Goal: Download file/media

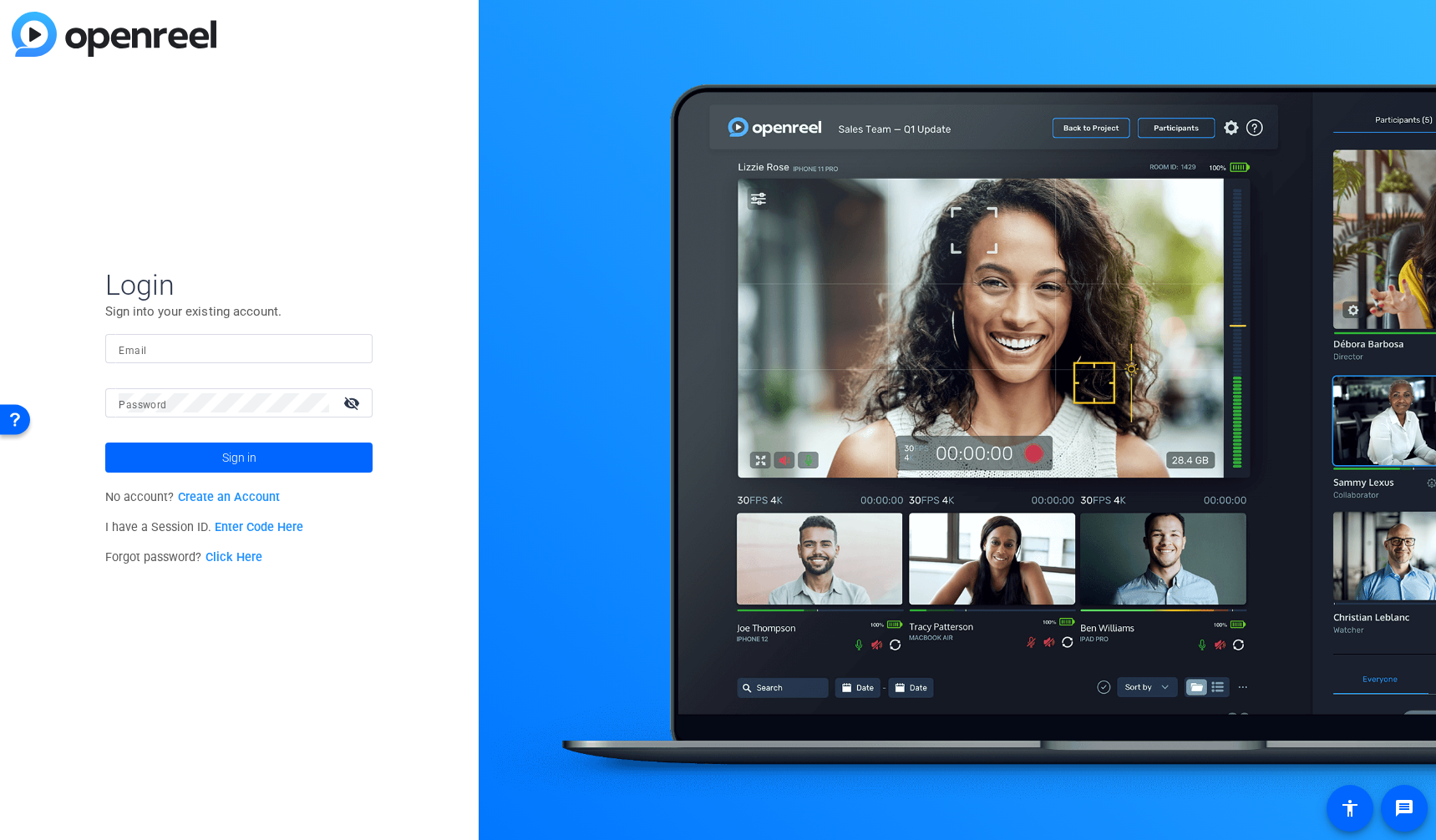
click at [359, 349] on div at bounding box center [359, 349] width 0 height 0
type input "[PERSON_NAME][EMAIL_ADDRESS][PERSON_NAME][PERSON_NAME][DOMAIN_NAME]"
click at [253, 463] on span "Sign in" at bounding box center [239, 457] width 35 height 41
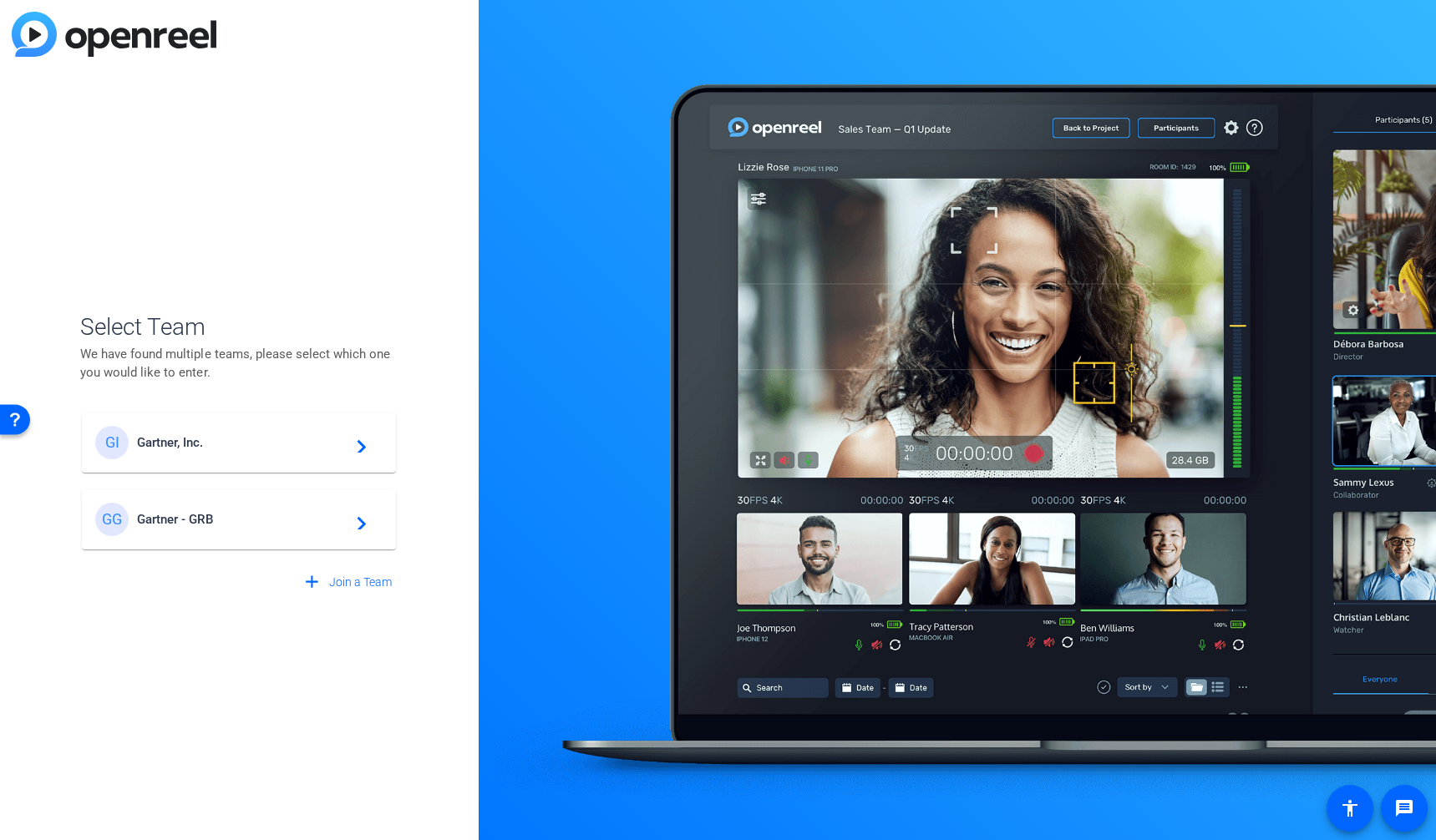
click at [249, 447] on span "Gartner, Inc." at bounding box center [241, 442] width 209 height 15
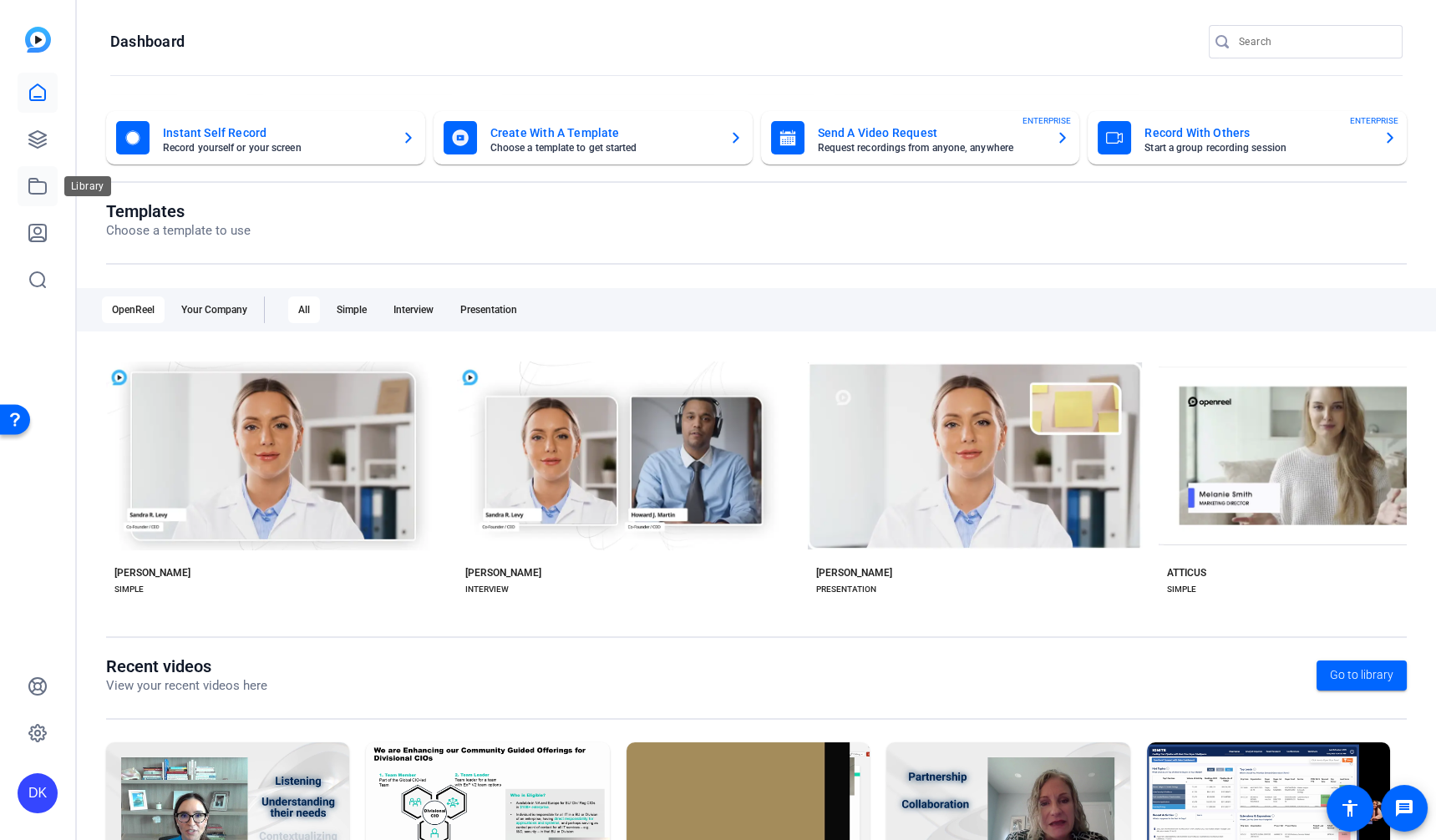
click at [42, 190] on icon at bounding box center [38, 187] width 20 height 20
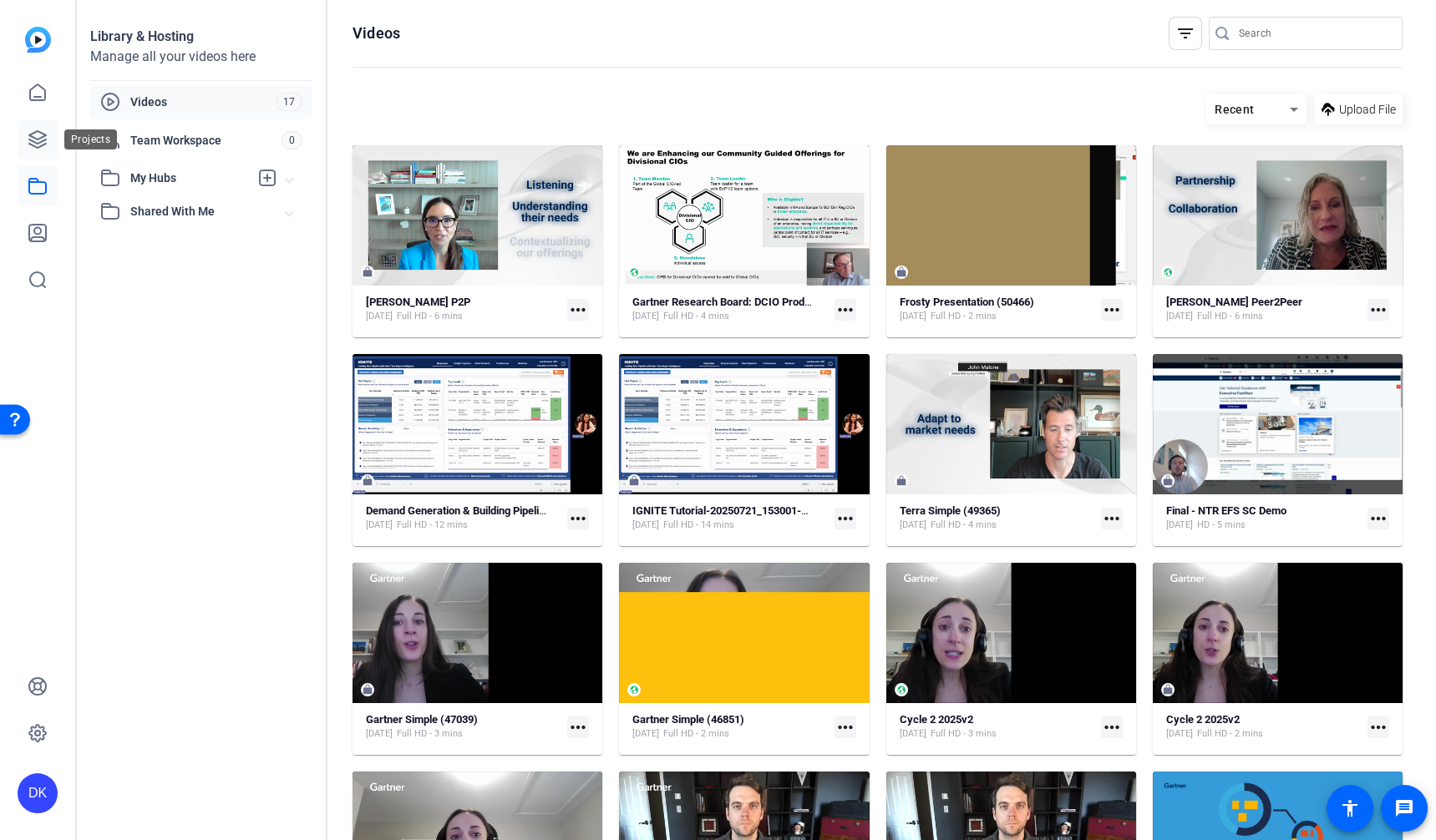
click at [40, 137] on icon at bounding box center [38, 139] width 17 height 17
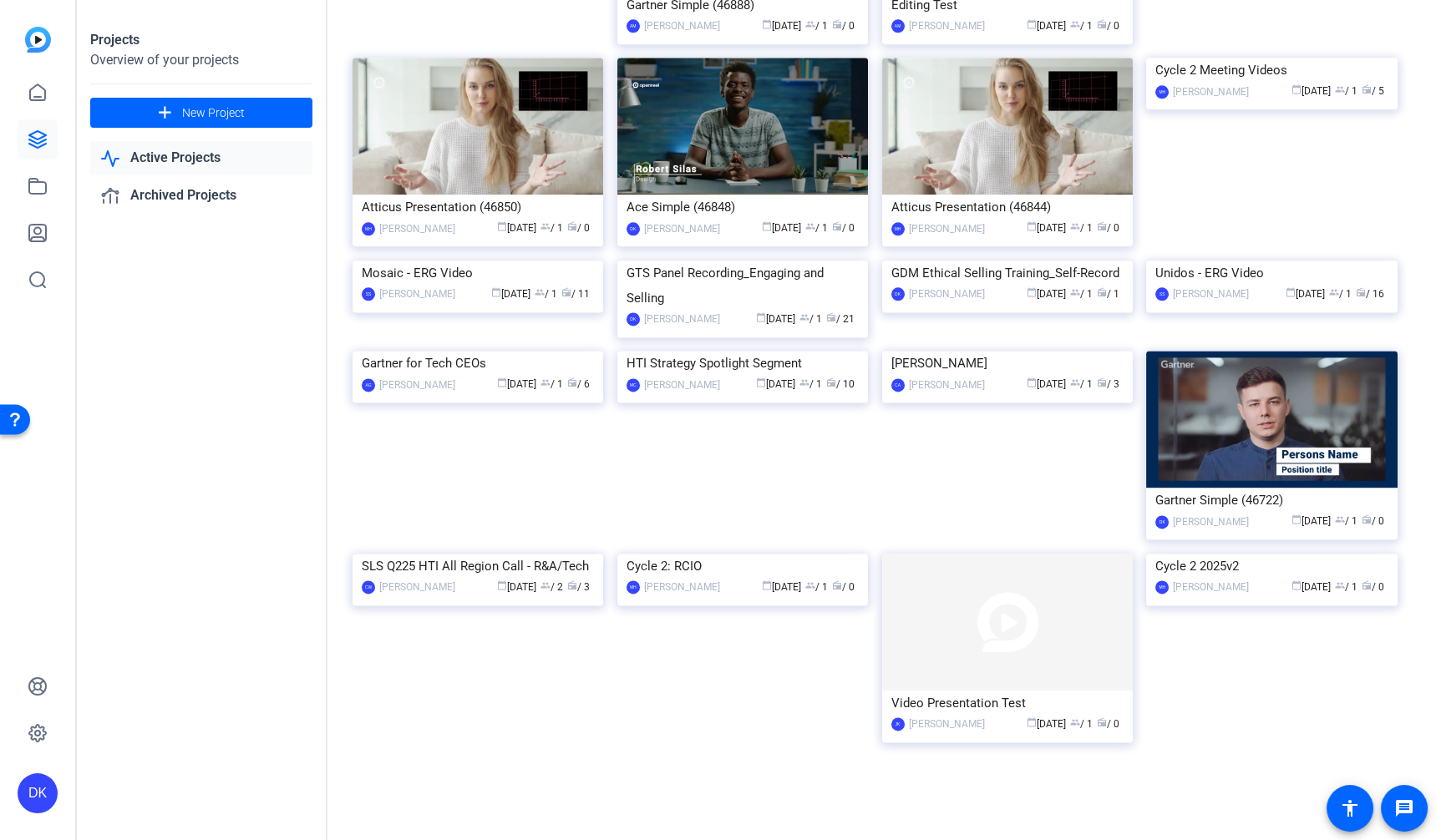
scroll to position [4601, 0]
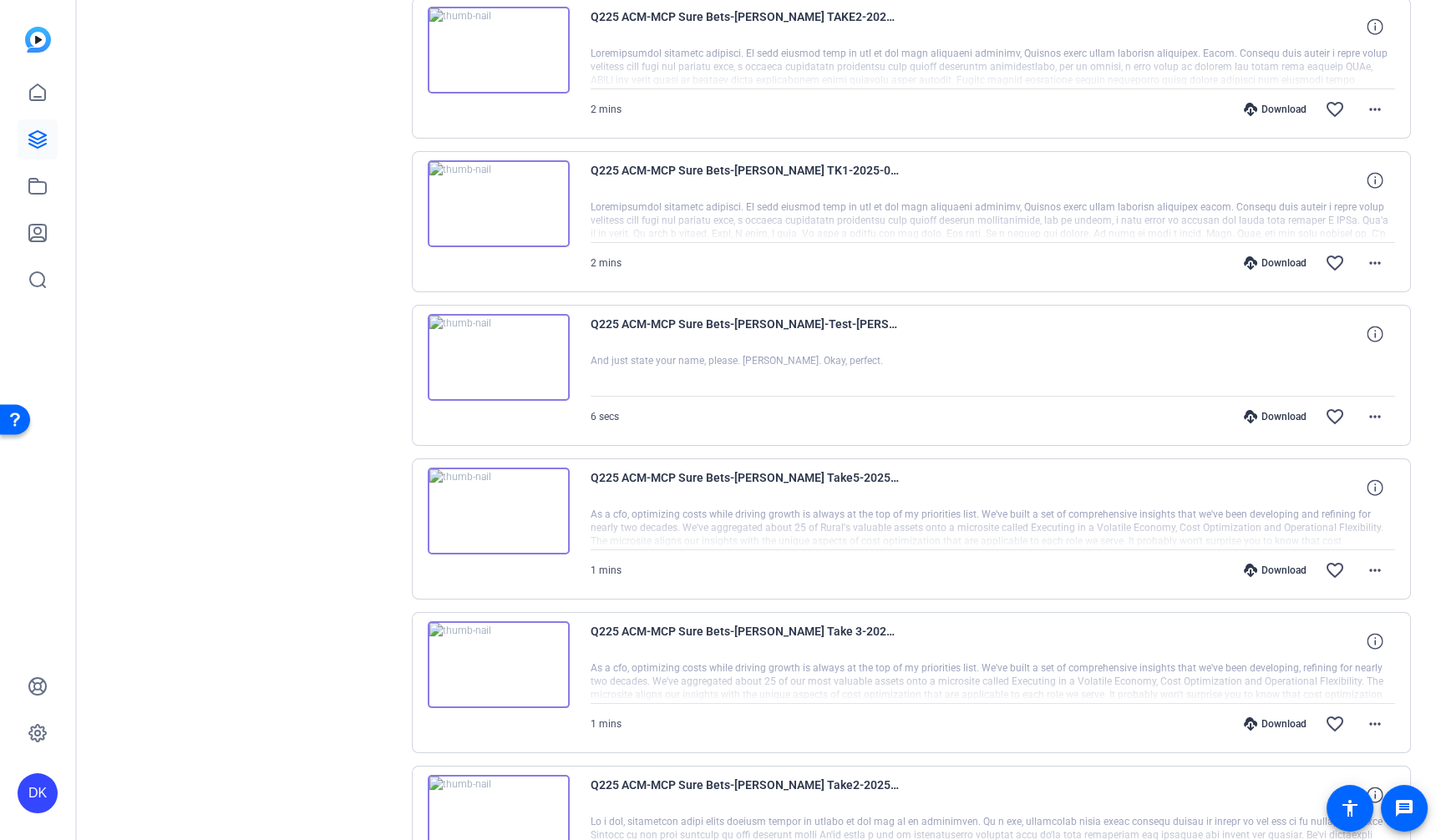
scroll to position [522, 0]
click at [1370, 107] on mat-icon "more_horiz" at bounding box center [1375, 111] width 20 height 20
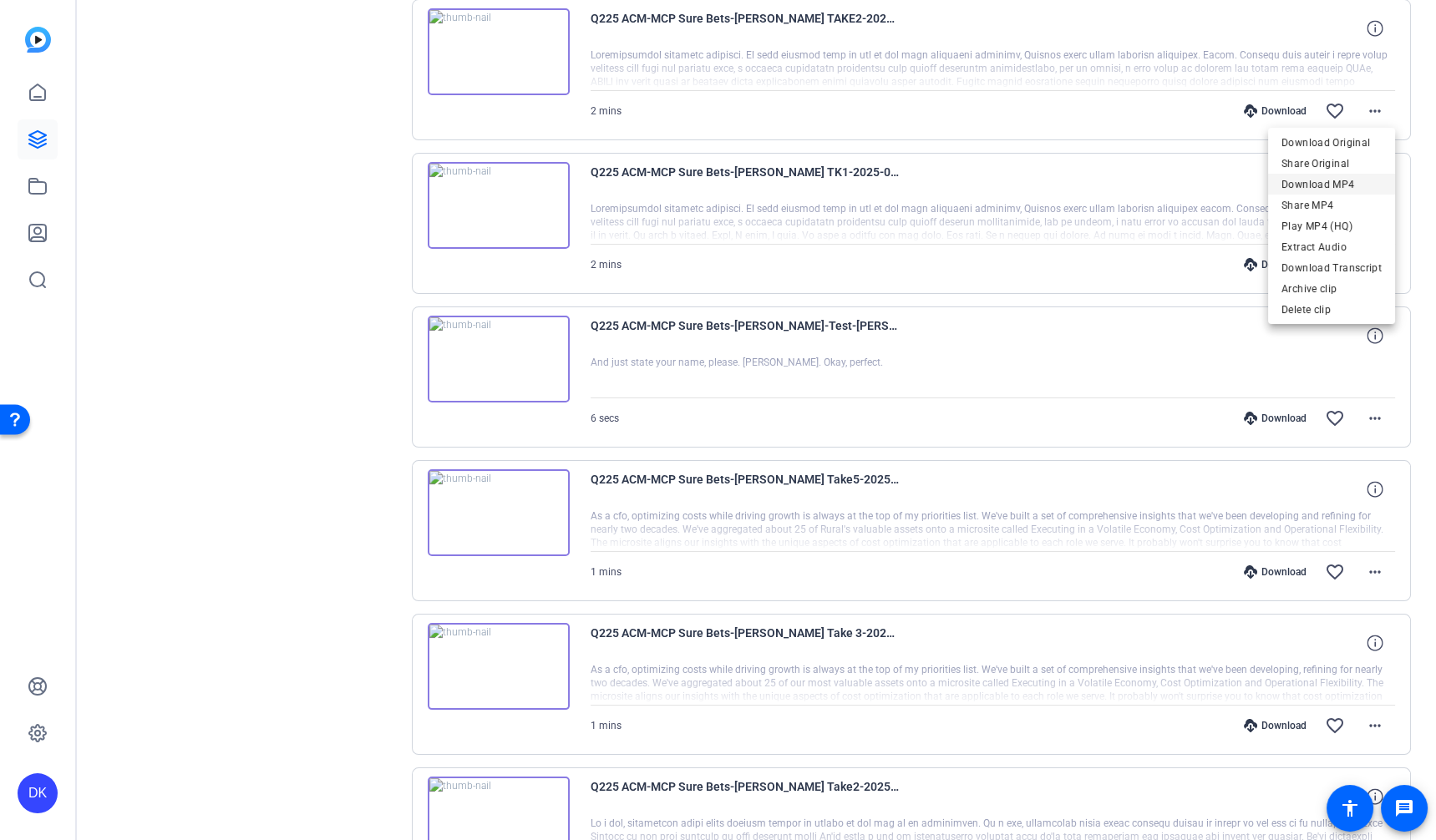
click at [1346, 183] on span "Download MP4" at bounding box center [1331, 185] width 101 height 20
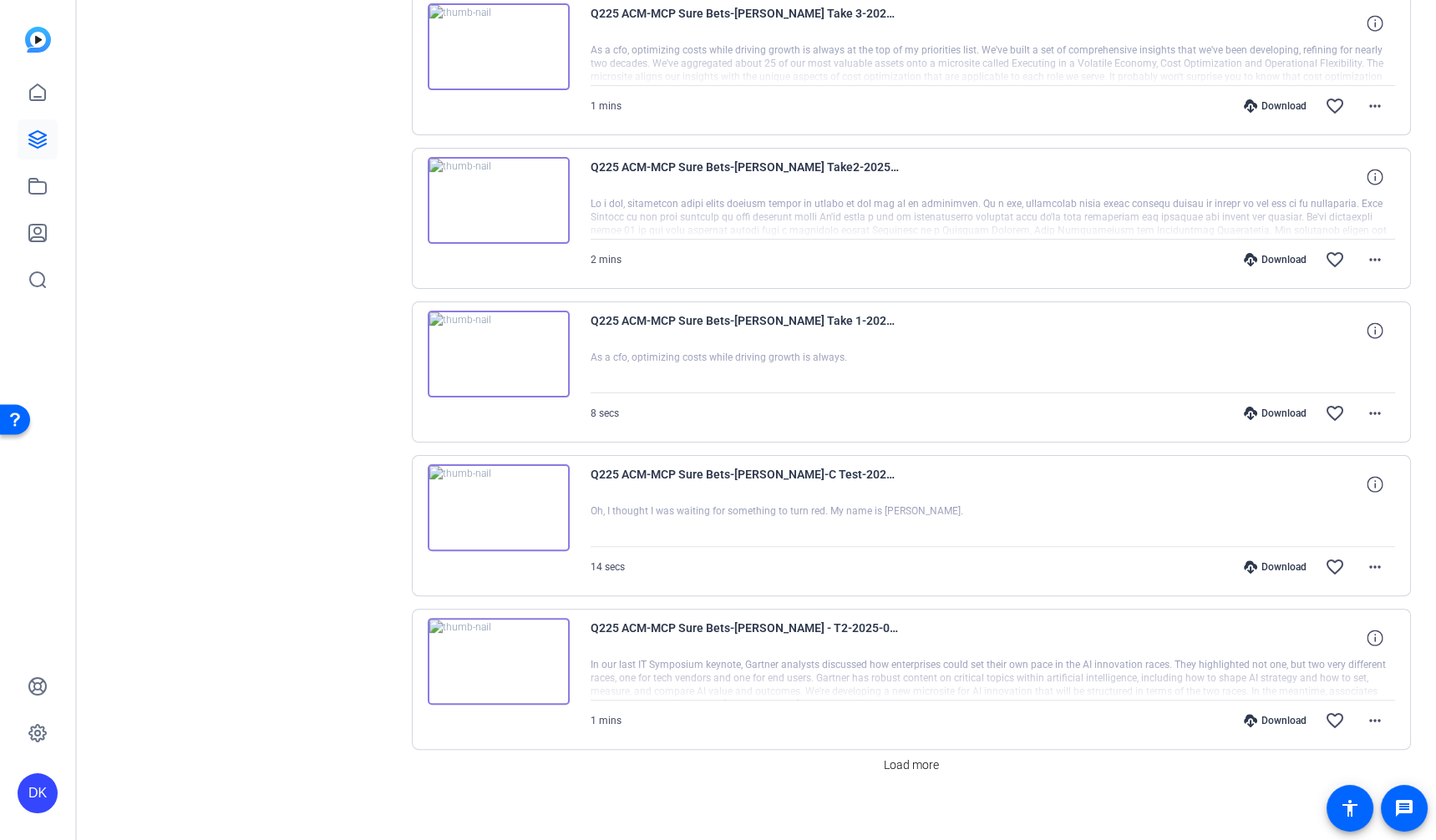
scroll to position [1142, 0]
click at [1383, 710] on mat-icon "more_horiz" at bounding box center [1375, 720] width 20 height 20
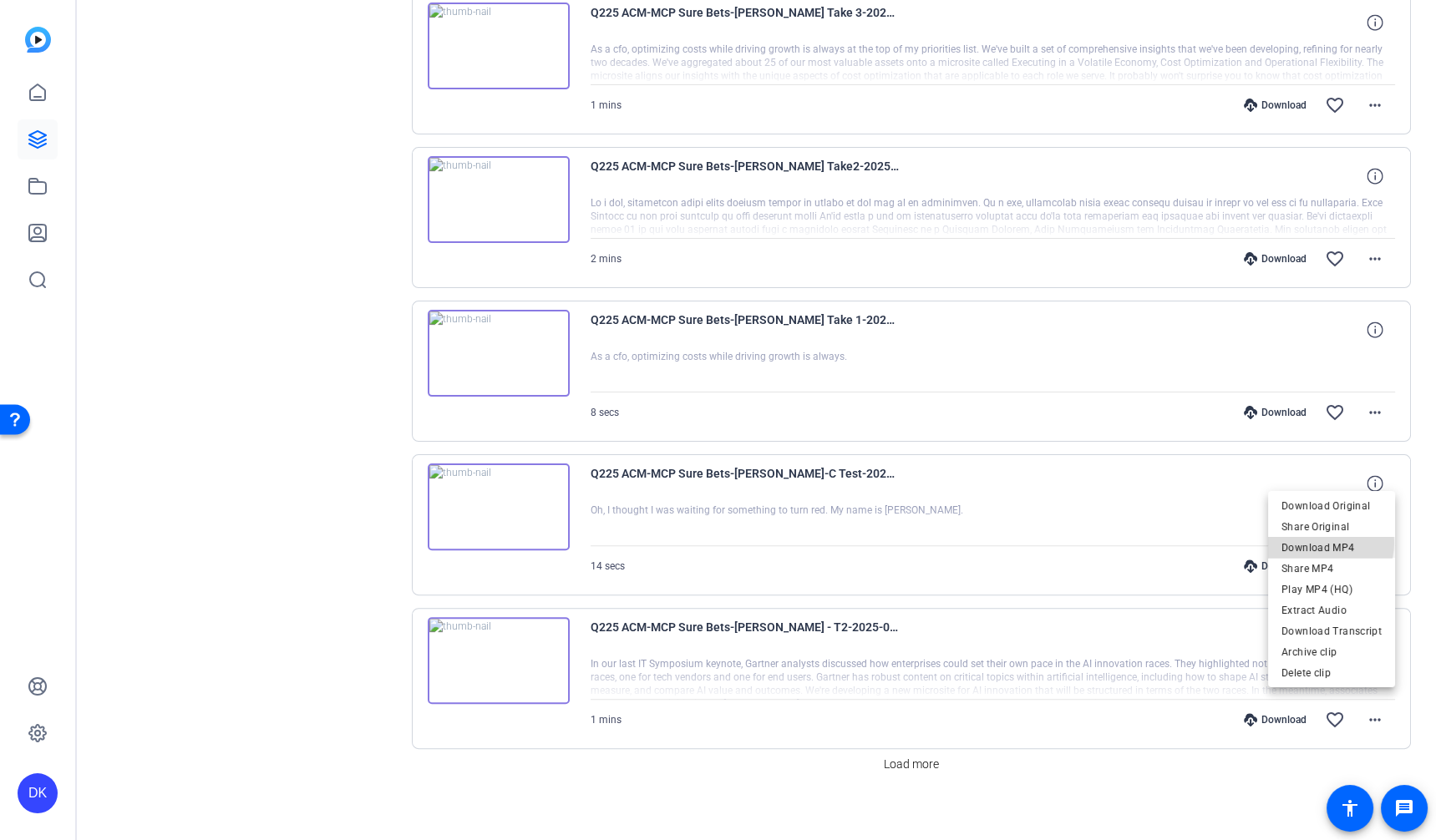
click at [1325, 544] on span "Download MP4" at bounding box center [1331, 548] width 101 height 20
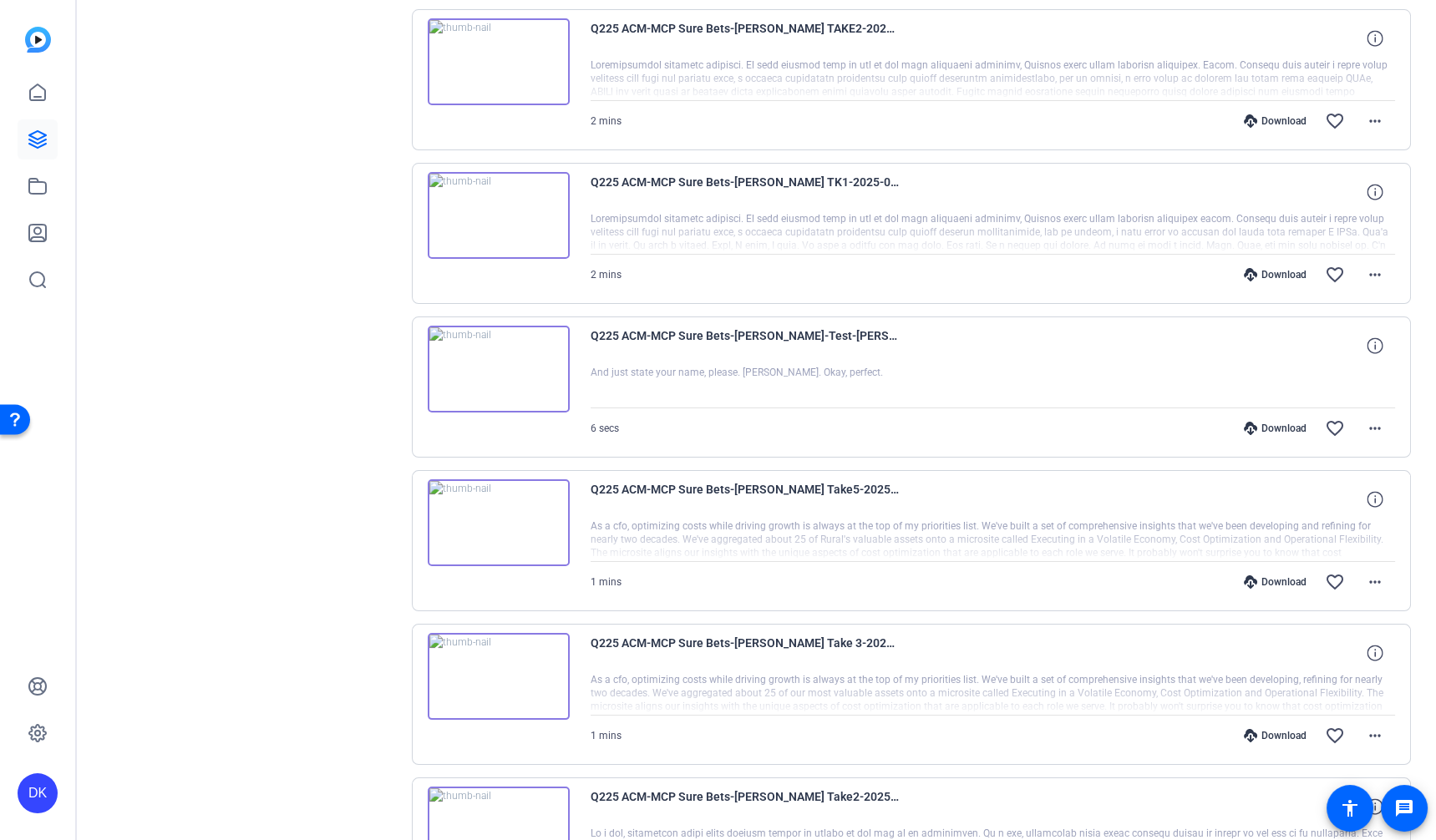
scroll to position [0, 0]
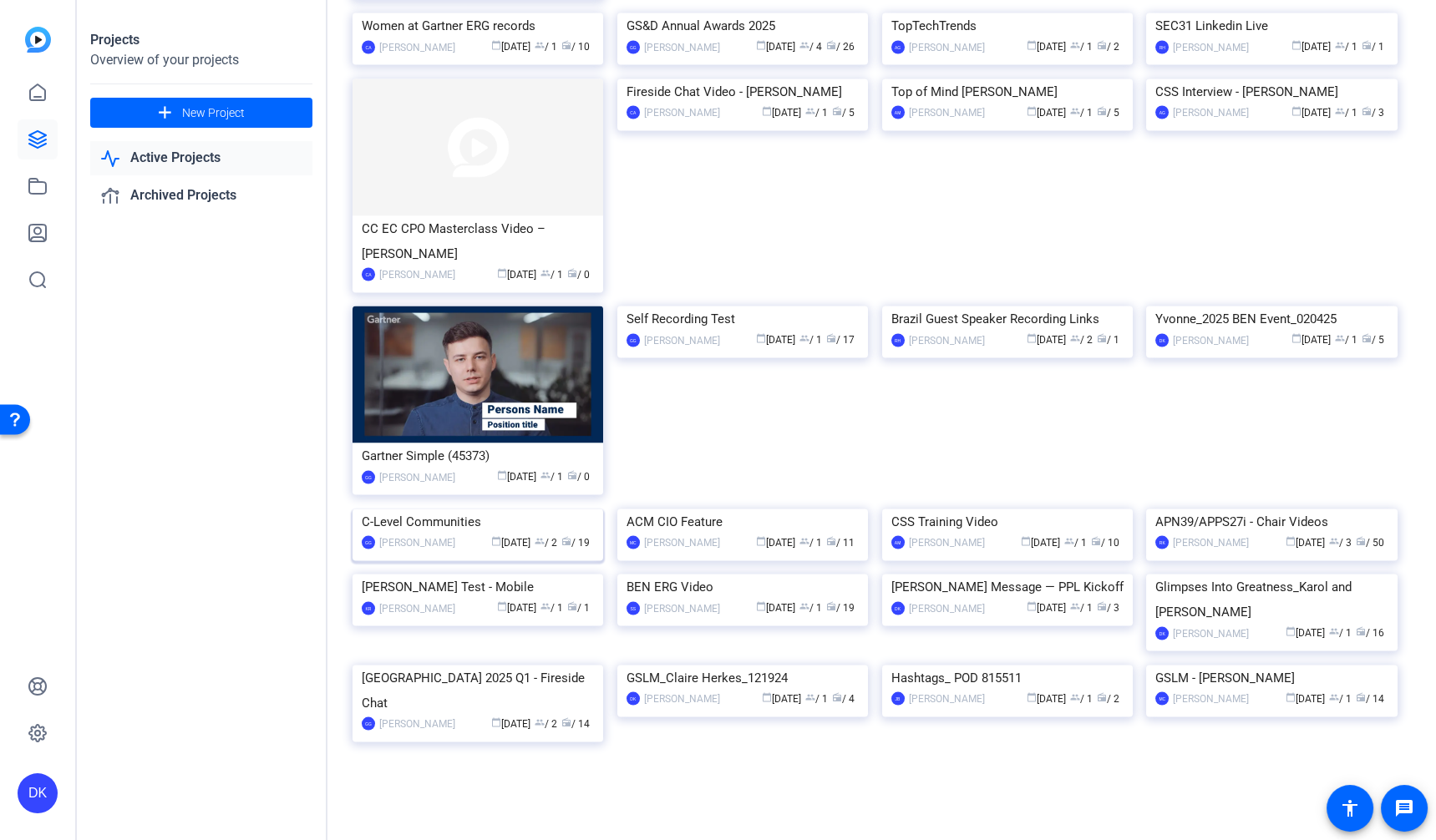
scroll to position [8103, 0]
click at [547, 509] on img at bounding box center [477, 509] width 251 height 0
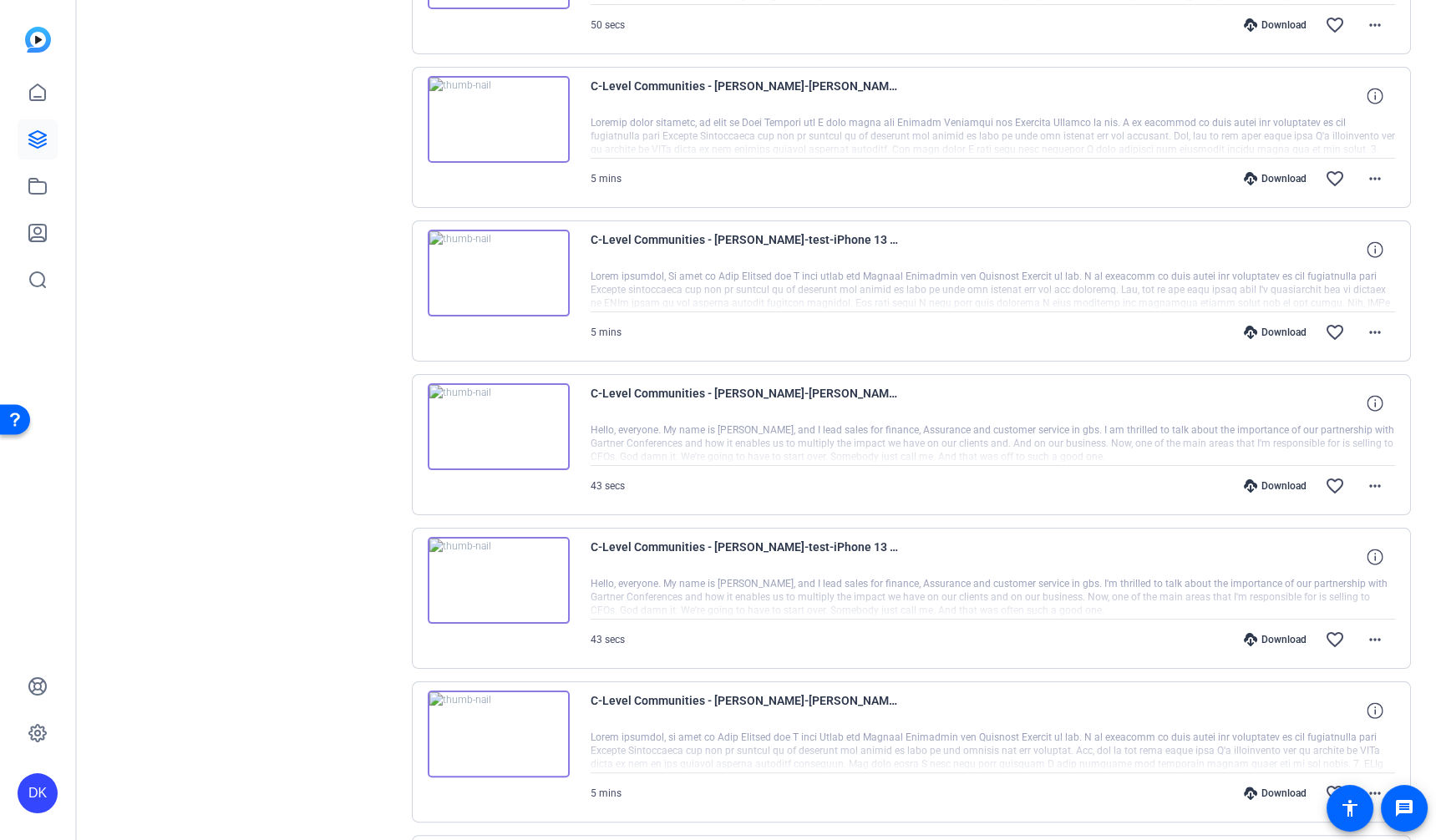
scroll to position [1142, 0]
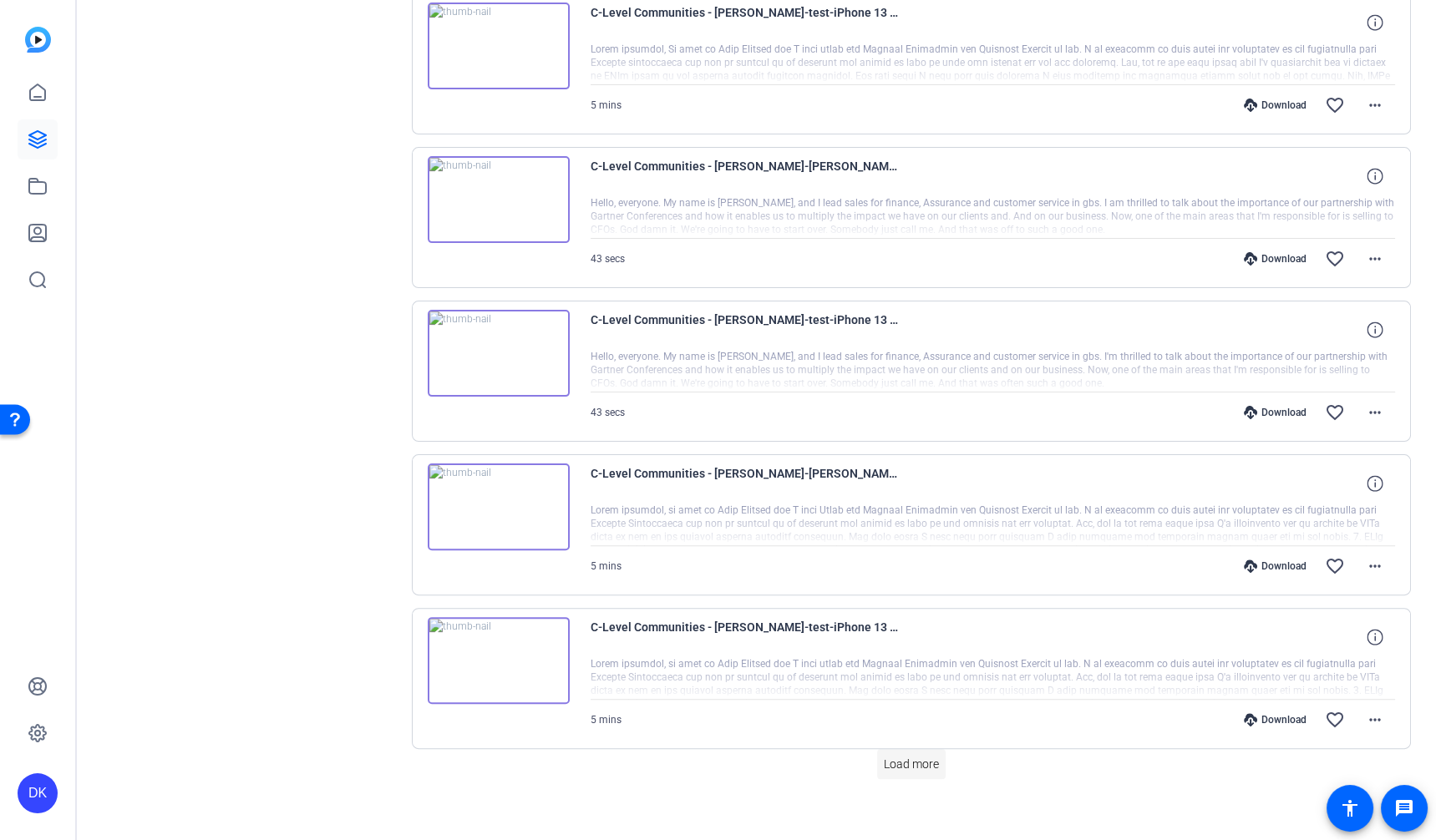
click at [930, 756] on span "Load more" at bounding box center [911, 764] width 55 height 18
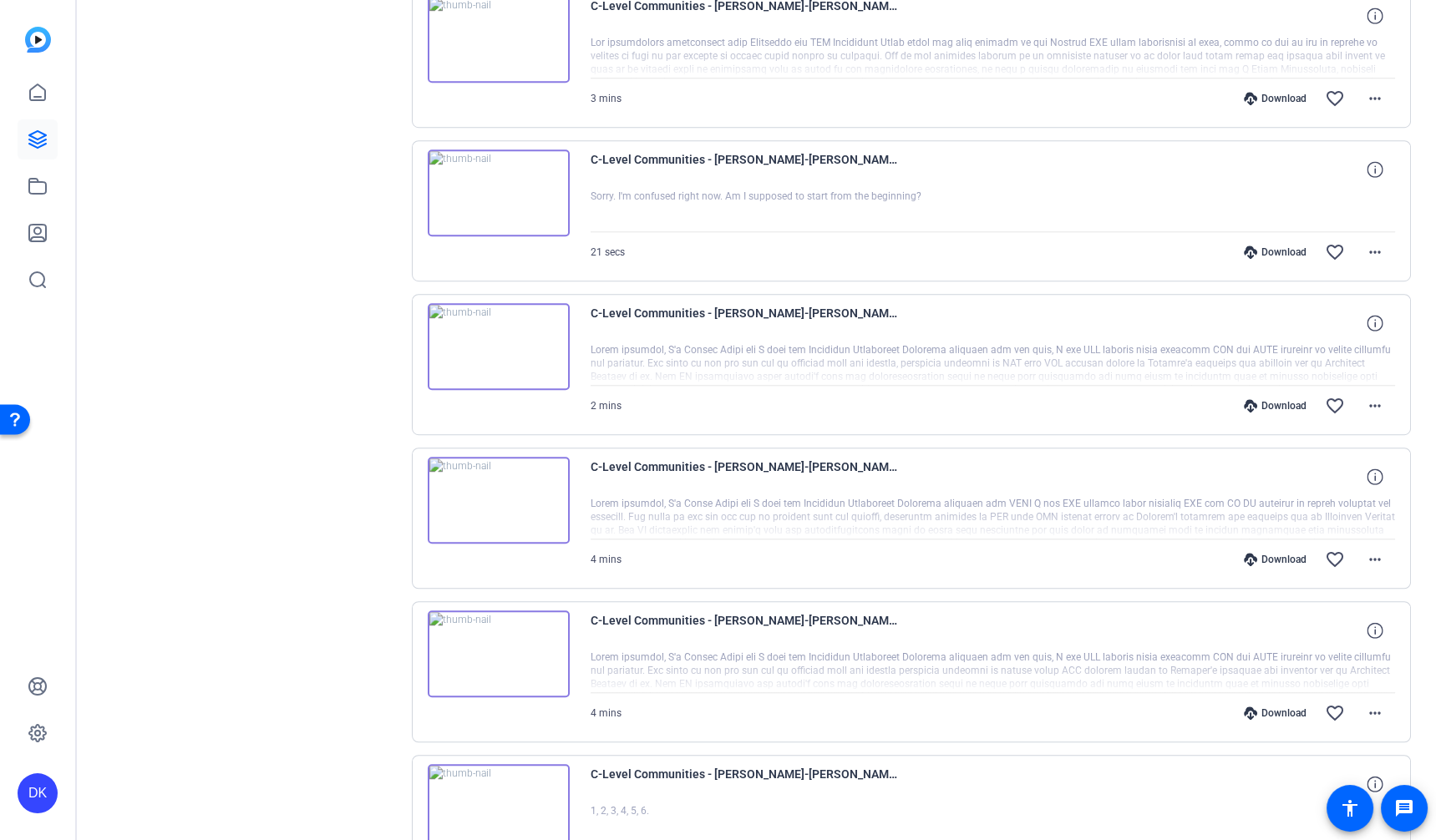
scroll to position [2485, 0]
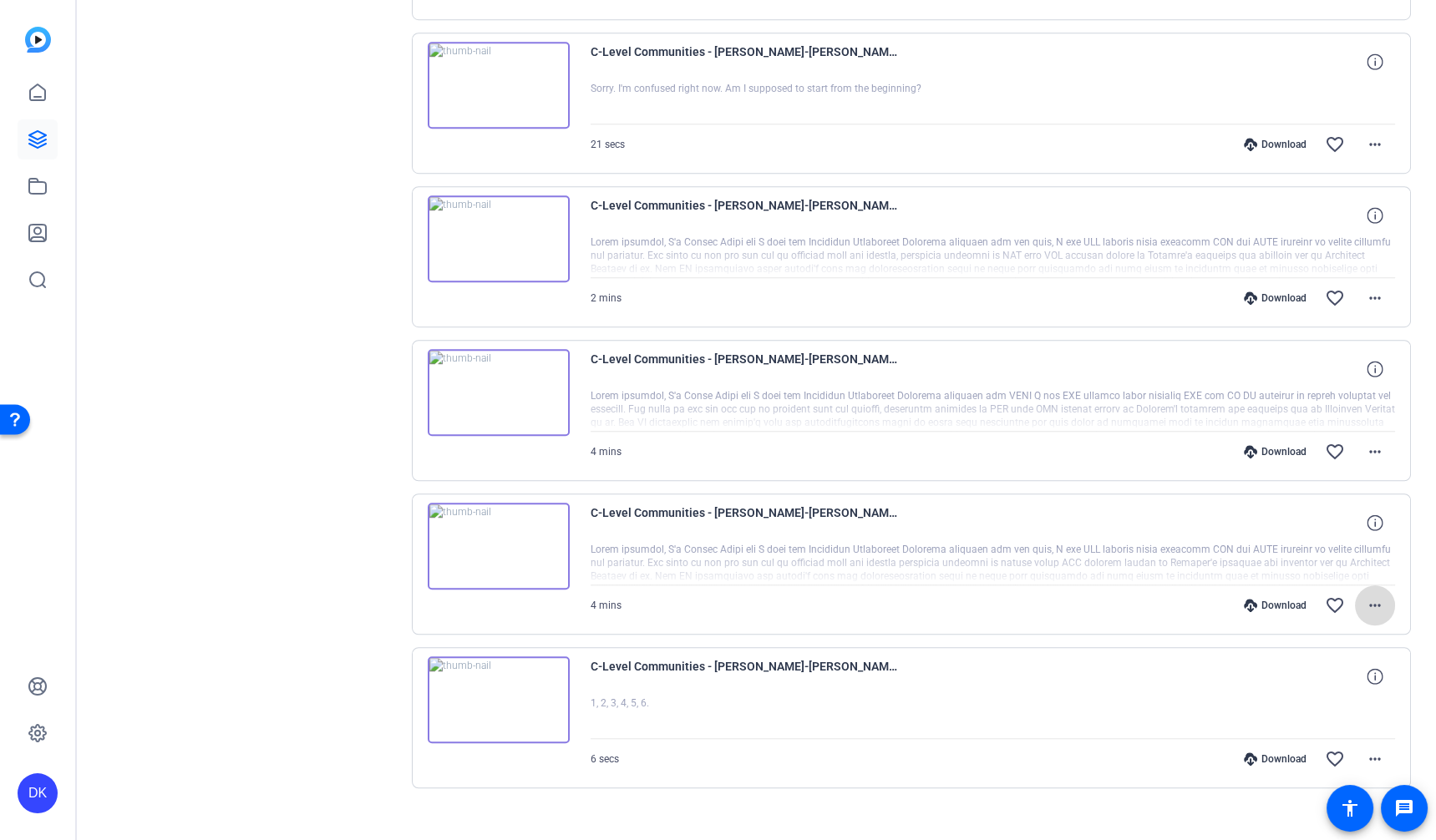
click at [1377, 595] on mat-icon "more_horiz" at bounding box center [1375, 605] width 20 height 20
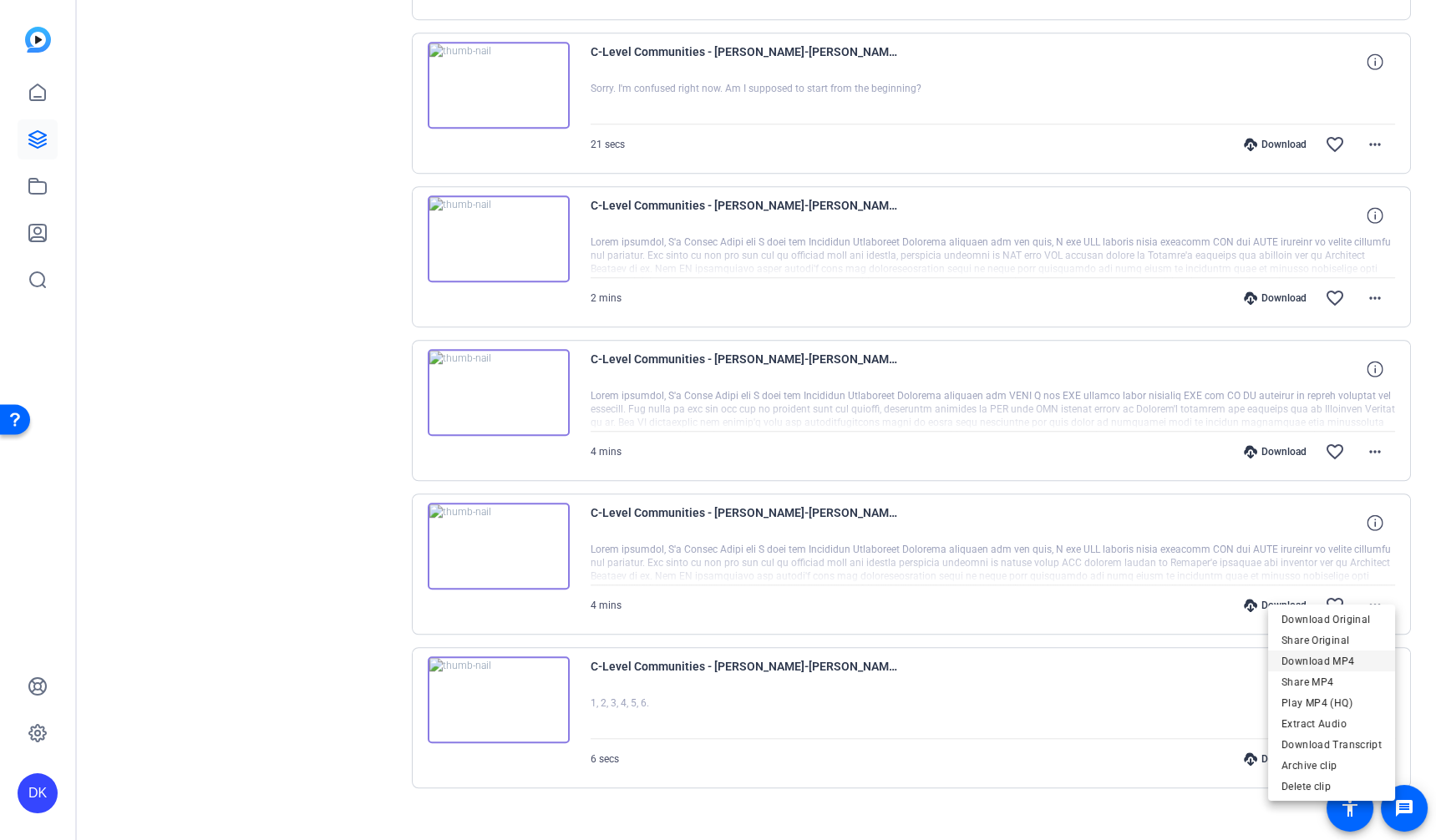
click at [1346, 658] on span "Download MP4" at bounding box center [1331, 661] width 101 height 20
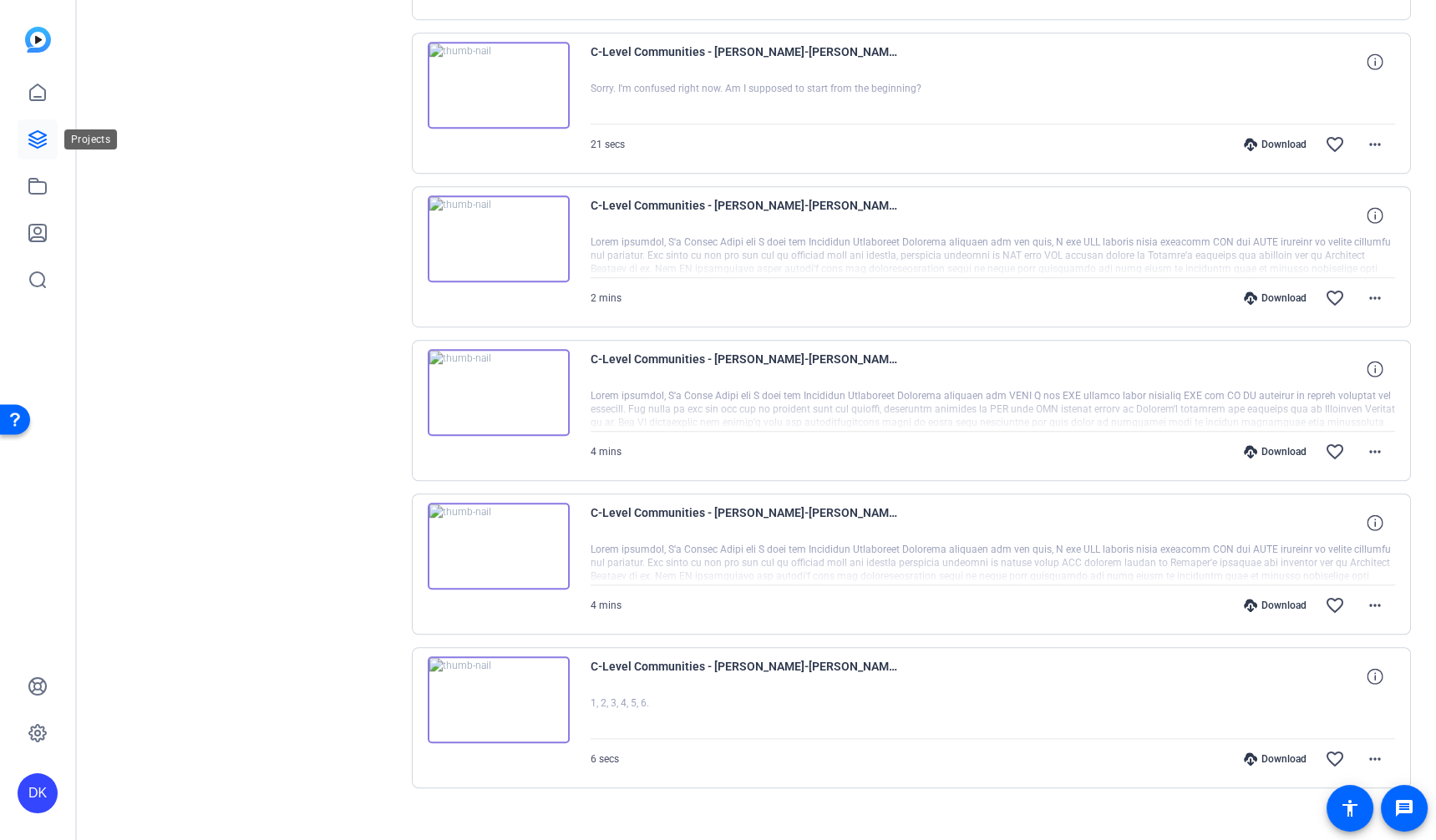
click at [32, 135] on icon at bounding box center [38, 139] width 20 height 20
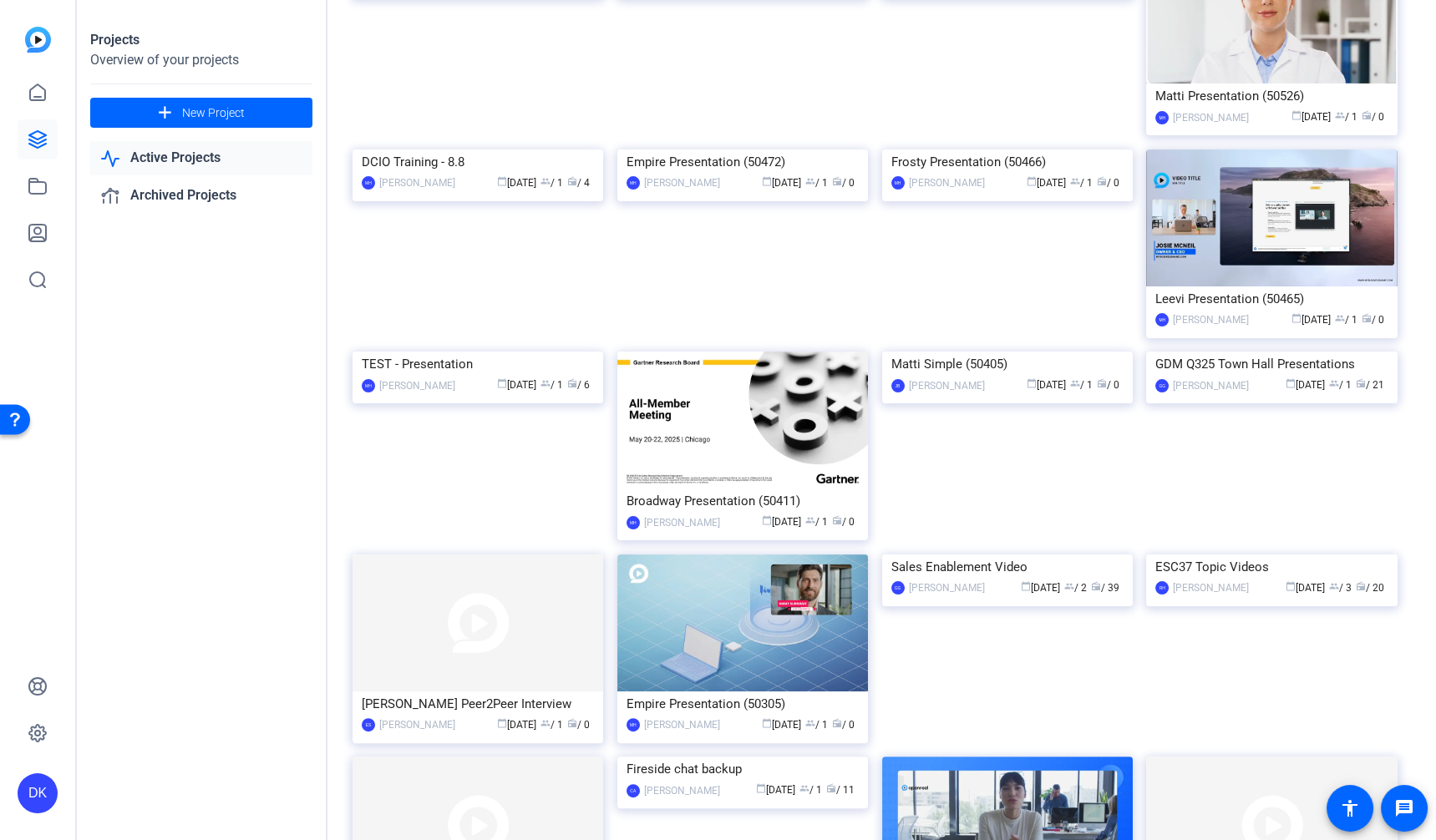
scroll to position [931, 0]
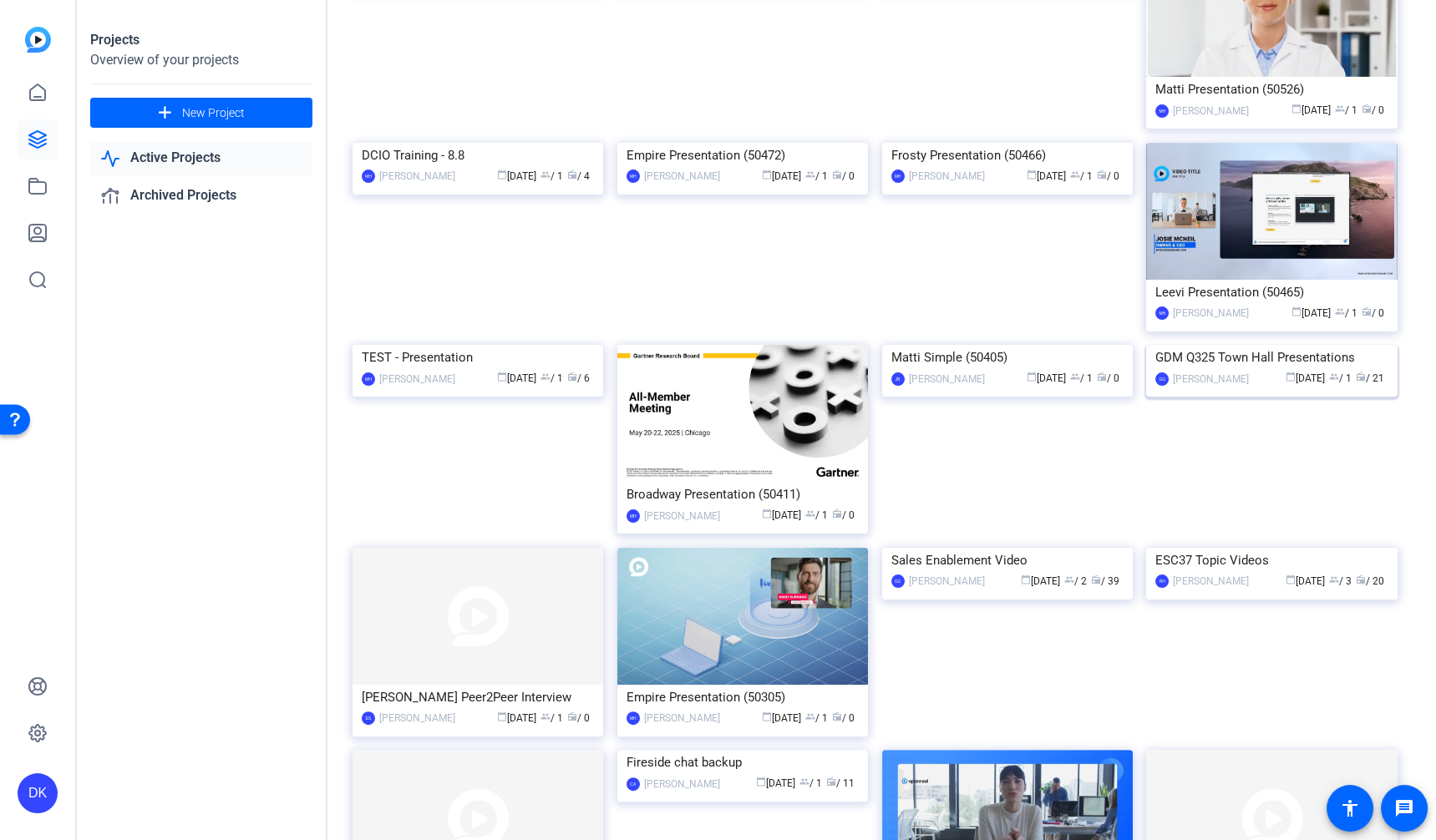
click at [1293, 344] on img at bounding box center [1271, 344] width 251 height 0
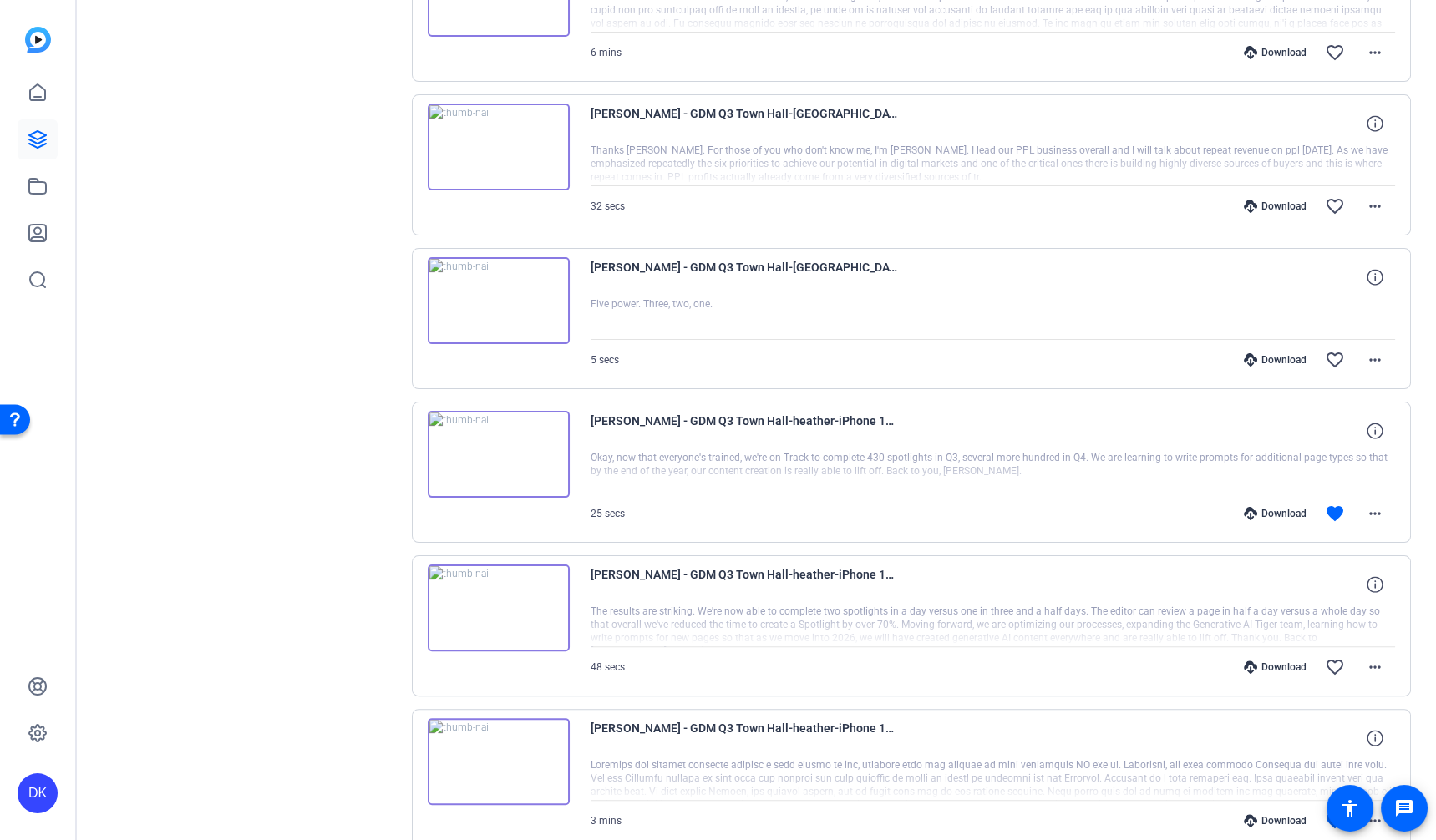
scroll to position [1142, 0]
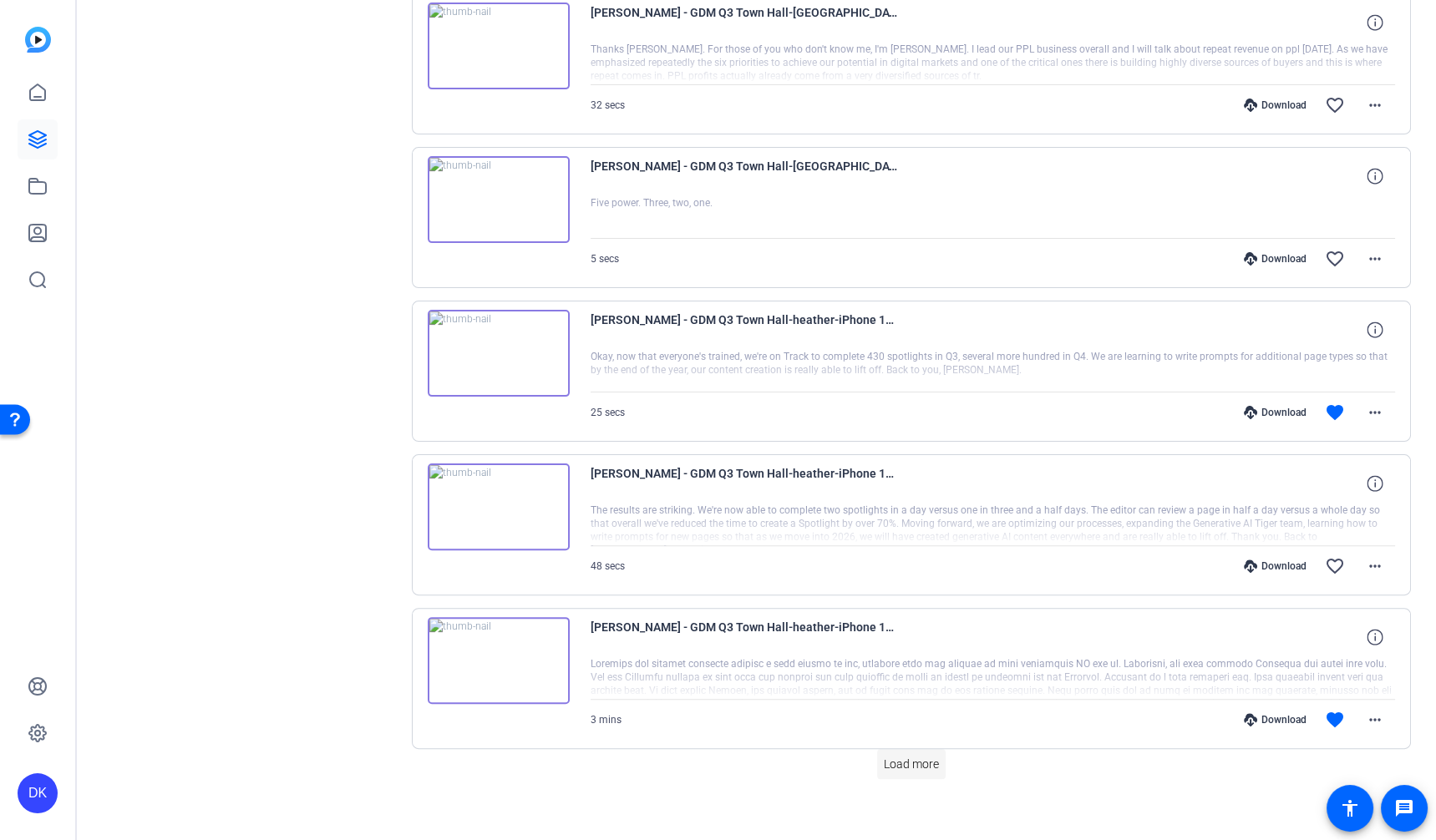
click at [916, 758] on span "Load more" at bounding box center [911, 764] width 55 height 18
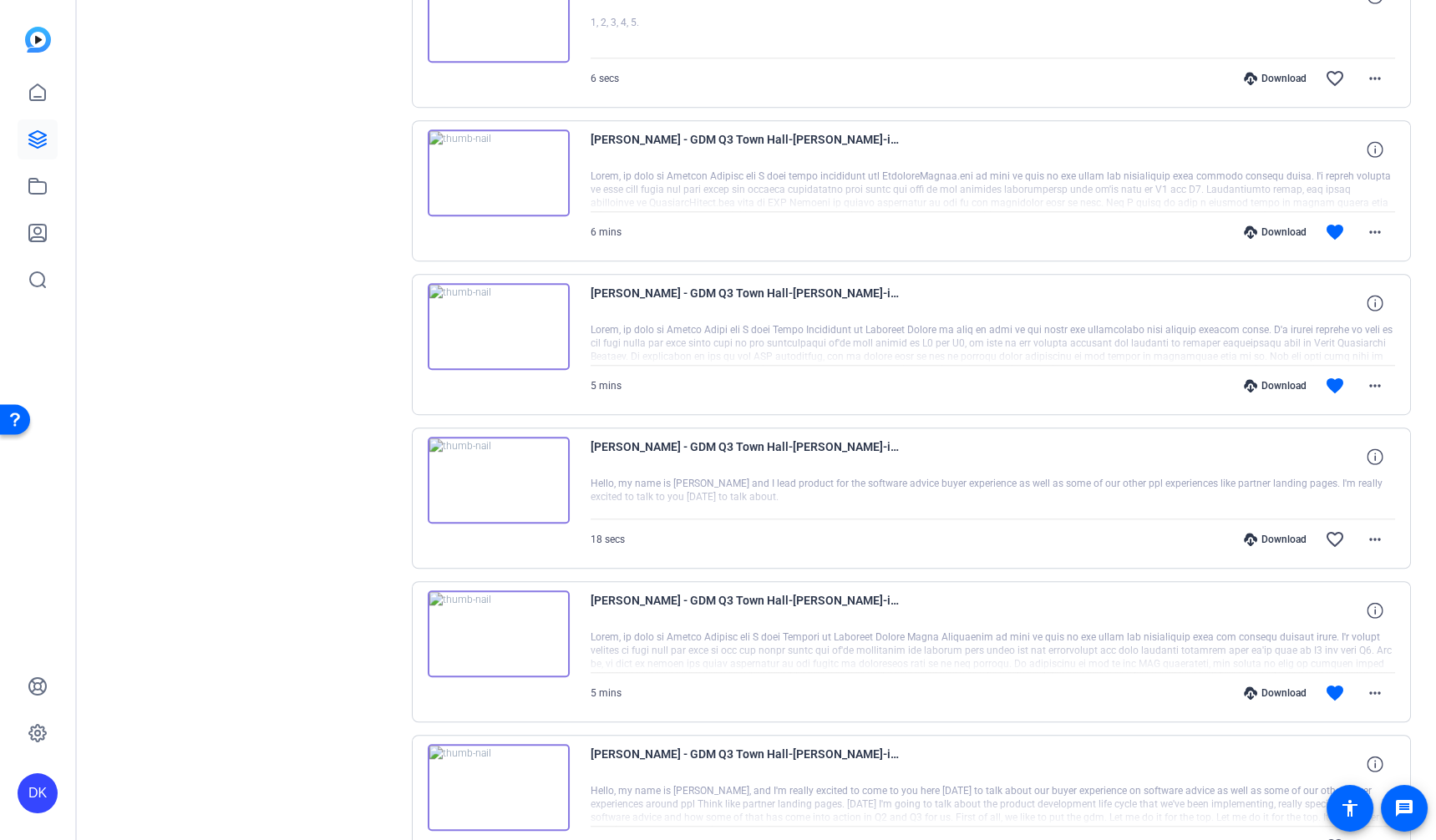
scroll to position [2400, 0]
click at [1377, 527] on mat-icon "more_horiz" at bounding box center [1375, 537] width 20 height 20
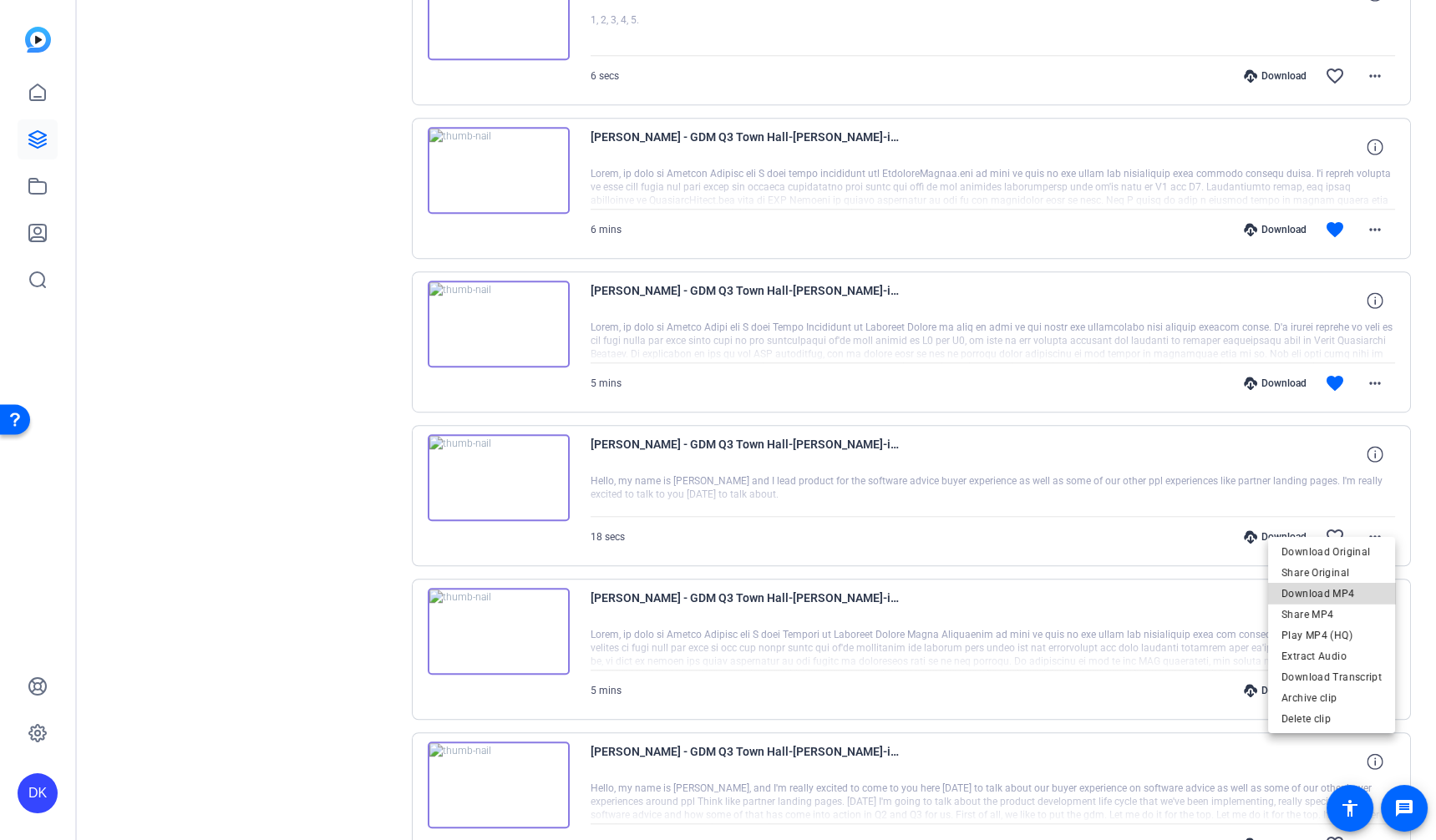
click at [1346, 598] on span "Download MP4" at bounding box center [1331, 593] width 101 height 20
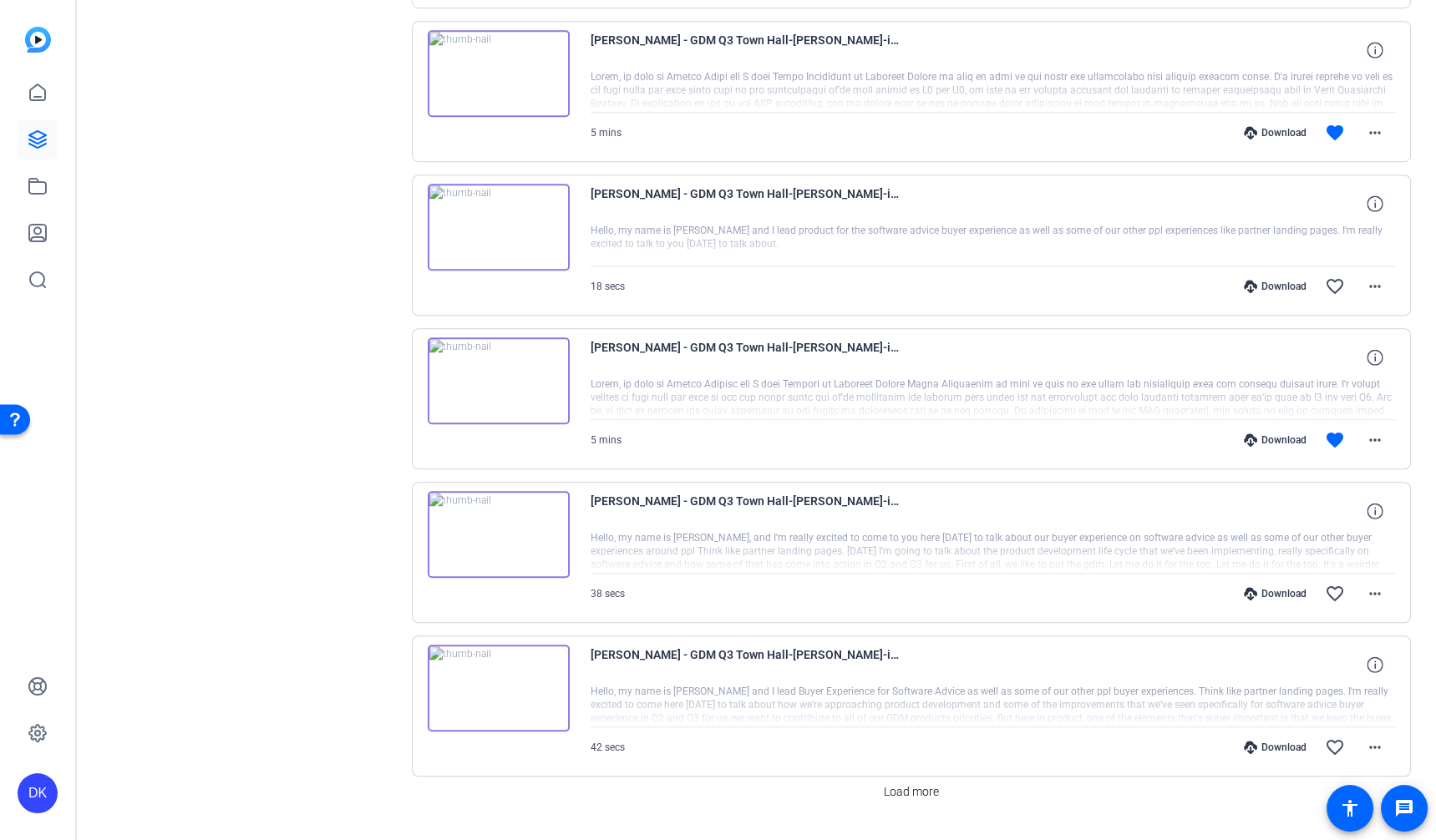
scroll to position [2668, 0]
